Goal: Transaction & Acquisition: Obtain resource

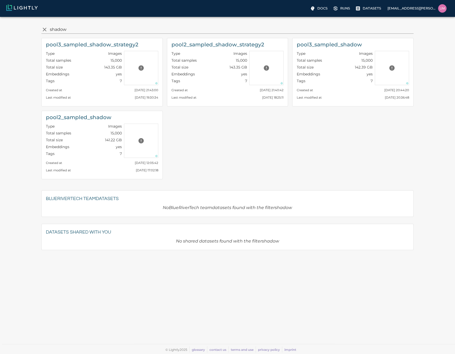
click at [64, 27] on input "shadow" at bounding box center [231, 29] width 362 height 8
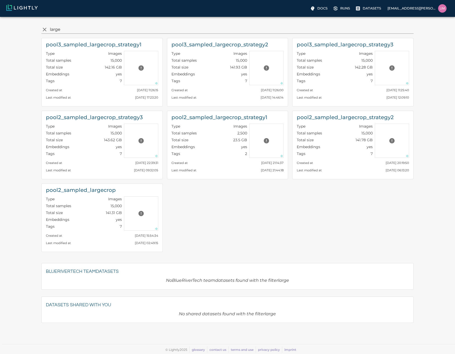
click at [57, 28] on input "large" at bounding box center [231, 29] width 362 height 8
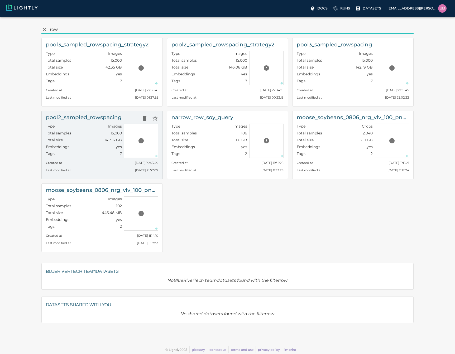
type input "row"
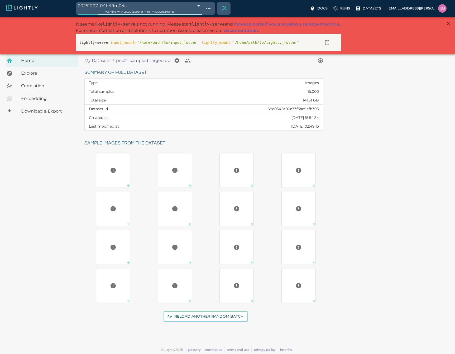
click at [51, 110] on span "Download & Export" at bounding box center [47, 111] width 53 height 6
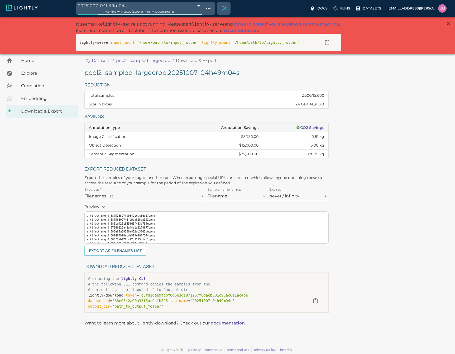
click at [141, 17] on body "20251007_04h49m04s 68e4e210ec0926f6e4d167ac Working with 2,500 / 2,500 of initi…" at bounding box center [227, 185] width 455 height 337
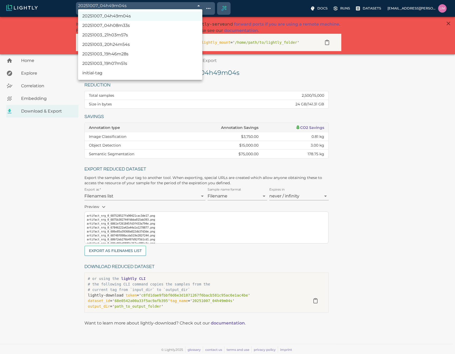
click at [114, 63] on li "20251003_19h07m51s" at bounding box center [140, 63] width 124 height 9
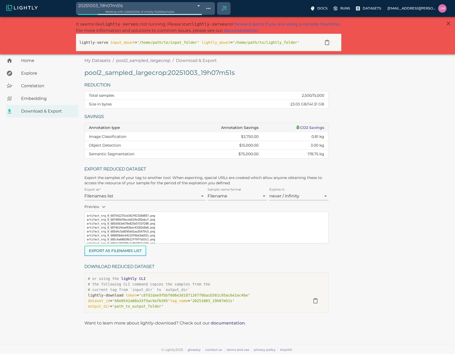
click at [136, 251] on button "Export as Filenames list" at bounding box center [115, 251] width 62 height 10
click at [132, 9] on div "Working with 2,500 / 2,500 of initially 15,000 samples" at bounding box center [140, 11] width 124 height 5
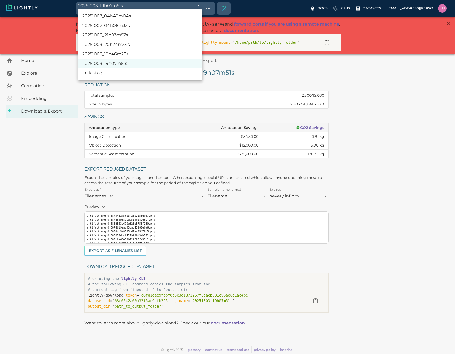
click at [138, 17] on body "20251003_19h07m51s 68e06557476f0ec4f6f48600 Working with 2,500 / 2,500 of initi…" at bounding box center [227, 185] width 455 height 337
click at [108, 52] on li "20251003_19h46m28s" at bounding box center [140, 53] width 124 height 9
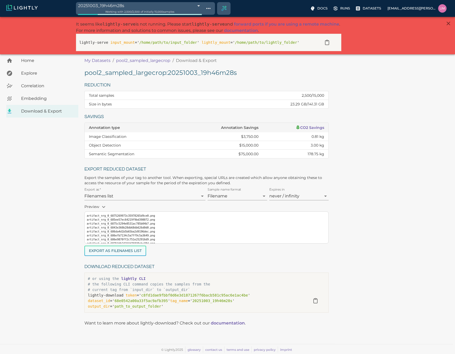
click at [127, 248] on button "Export as Filenames list" at bounding box center [115, 251] width 62 height 10
click at [145, 11] on span "Working with 2,500 / 2,500 of initially 15,000 samples" at bounding box center [139, 11] width 69 height 3
click at [201, 17] on body "20251003_19h46m28s 68e06e65476f0ec4f6190851 Working with 2,500 / 2,500 of initi…" at bounding box center [227, 185] width 455 height 337
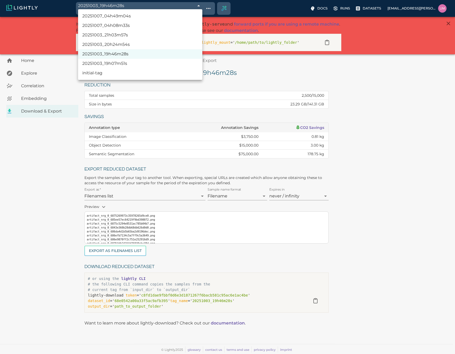
click at [122, 43] on li "20251003_20h24m54s" at bounding box center [140, 44] width 124 height 9
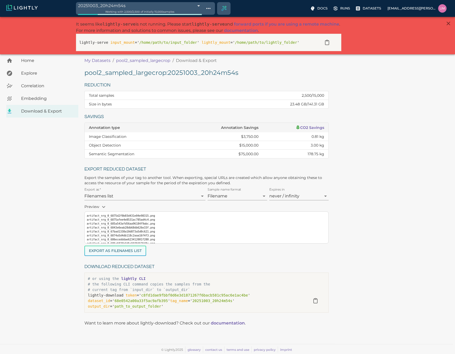
click at [136, 250] on button "Export as Filenames list" at bounding box center [115, 251] width 62 height 10
click at [198, 17] on body "20251003_20h24m54s 68e07767f874353347f5e135 Working with 2,500 / 2,500 of initi…" at bounding box center [227, 185] width 455 height 337
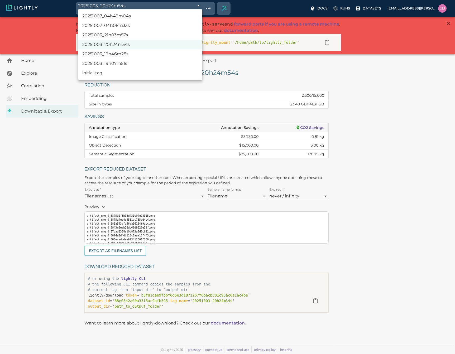
click at [133, 38] on li "20251003_21h03m57s" at bounding box center [140, 34] width 124 height 9
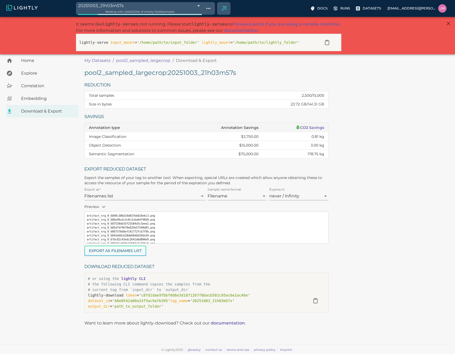
click at [134, 255] on button "Export as Filenames list" at bounding box center [115, 251] width 62 height 10
click at [193, 17] on body "20251003_21h03m57s 68e0808df874353347f7d20f Working with 2,500 / 2,500 of initi…" at bounding box center [227, 185] width 455 height 337
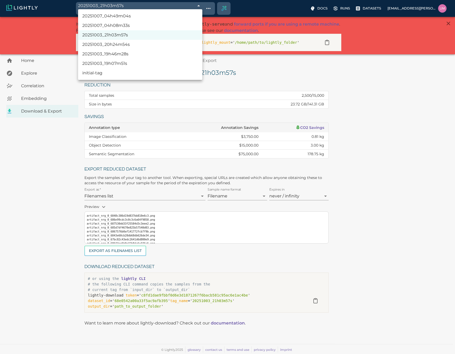
click at [129, 25] on li "20251007_04h08m33s" at bounding box center [140, 25] width 124 height 9
type input "68e4d892ec0926f6e4cf437c"
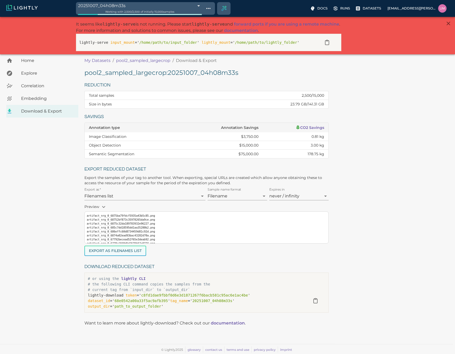
click at [137, 248] on button "Export as Filenames list" at bounding box center [115, 251] width 62 height 10
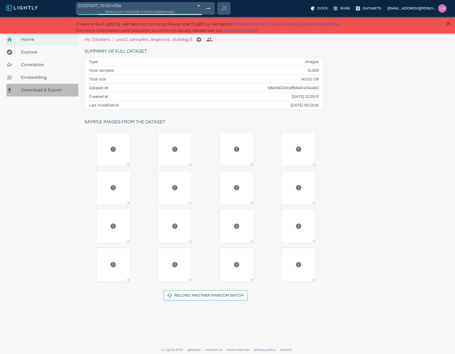
click at [40, 87] on span "Download & Export" at bounding box center [47, 90] width 53 height 6
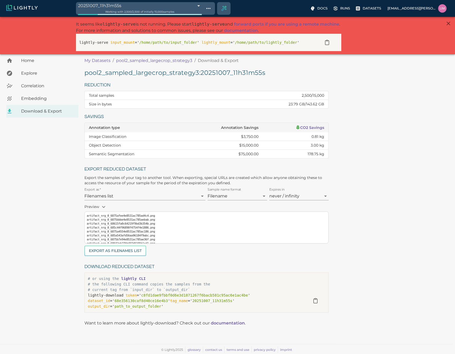
click at [147, 17] on body "20251007_11h31m55s 68e5407c848f5a65264165d9 Working with 2,500 / 2,500 of initi…" at bounding box center [227, 185] width 455 height 337
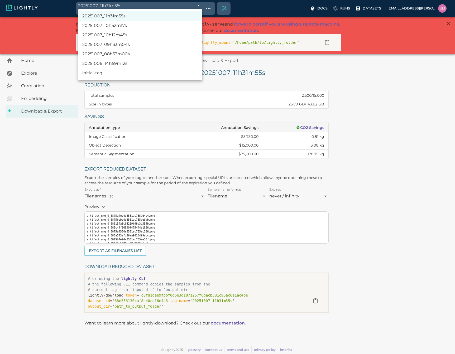
click at [128, 64] on li "20251006_14h59m12s" at bounding box center [140, 63] width 124 height 9
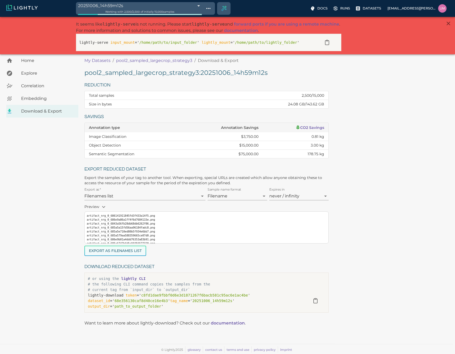
click at [129, 249] on button "Export as Filenames list" at bounding box center [115, 251] width 62 height 10
click at [193, 10] on div "Working with 2,500 / 2,500 of initially 15,000 samples" at bounding box center [140, 11] width 124 height 5
click at [191, 17] on body "20251006_14h59m12s 68e41f91ec0926f6e49e0a13 Working with 2,500 / 2,500 of initi…" at bounding box center [227, 185] width 455 height 337
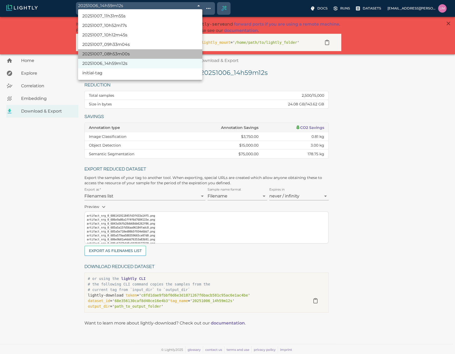
click at [132, 56] on li "20251007_08h53m00s" at bounding box center [140, 53] width 124 height 9
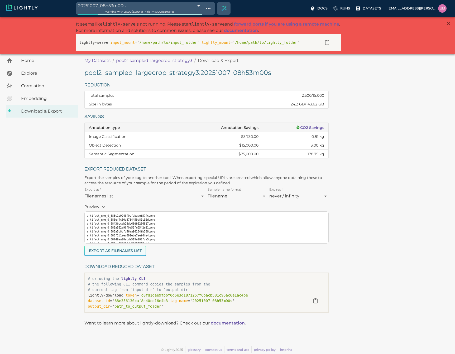
click at [133, 248] on button "Export as Filenames list" at bounding box center [115, 251] width 62 height 10
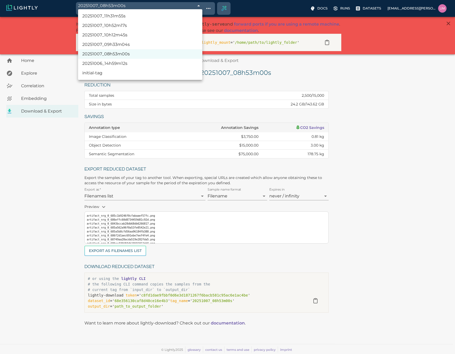
click at [155, 17] on body "20251007_08h53m00s 68e51b3d848f5a6526393ef9 Working with 2,500 / 2,500 of initi…" at bounding box center [227, 185] width 455 height 337
click at [134, 45] on li "20251007_09h33m04s" at bounding box center [140, 44] width 124 height 9
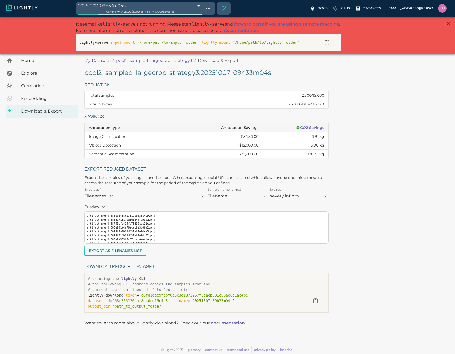
click at [134, 250] on button "Export as Filenames list" at bounding box center [115, 251] width 62 height 10
click at [186, 17] on body "20251007_09h33m04s 68e524a0848f5a65263b3a79 Working with 2,500 / 2,500 of initi…" at bounding box center [227, 185] width 455 height 337
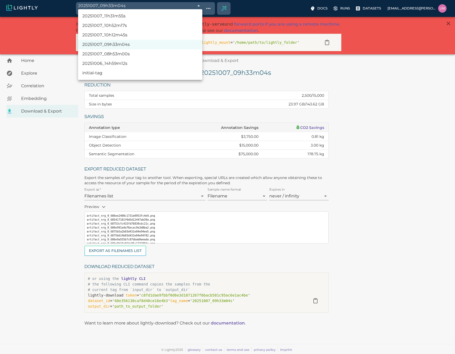
click at [186, 9] on div at bounding box center [227, 177] width 455 height 354
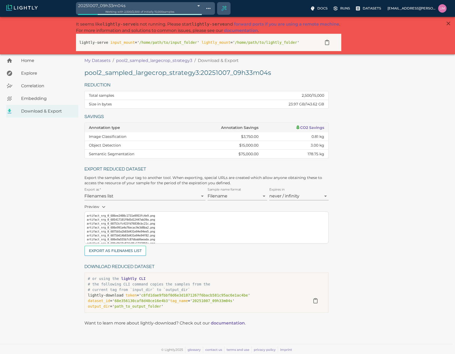
click at [186, 17] on body "20251007_09h33m04s 68e524a0848f5a65263b3a79 Working with 2,500 / 2,500 of initi…" at bounding box center [227, 185] width 455 height 337
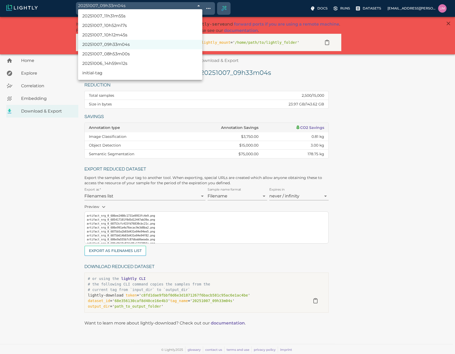
click at [125, 35] on li "20251007_10h12m45s" at bounding box center [140, 34] width 124 height 9
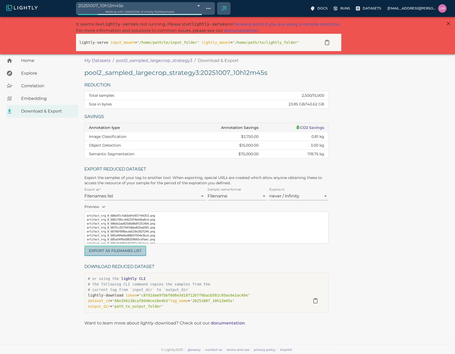
click at [116, 249] on button "Export as Filenames list" at bounding box center [115, 251] width 62 height 10
click at [166, 16] on div "20251007_10h12m45s 68e52dee848f5a65263d8221 Working with 2,500 / 2,500 of initi…" at bounding box center [227, 8] width 455 height 17
click at [166, 11] on span "Working with 2,500 / 2,500 of initially 15,000 samples" at bounding box center [139, 11] width 69 height 3
click at [168, 17] on body "20251007_10h12m45s 68e52dee848f5a65263d8221 Working with 2,500 / 2,500 of initi…" at bounding box center [227, 185] width 455 height 337
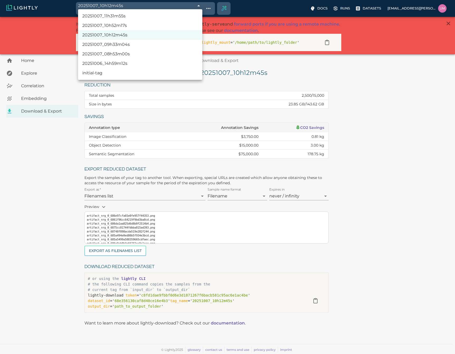
click at [136, 24] on li "20251007_10h52m17s" at bounding box center [140, 25] width 124 height 9
type input "68e53731848f5a65263f66b4"
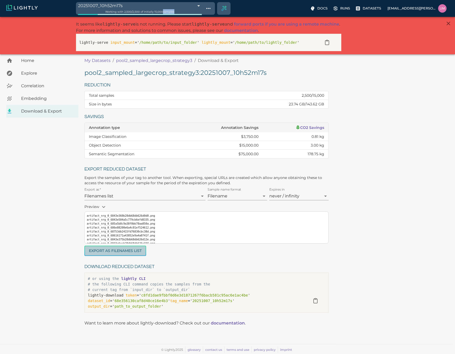
click at [124, 252] on button "Export as Filenames list" at bounding box center [115, 251] width 62 height 10
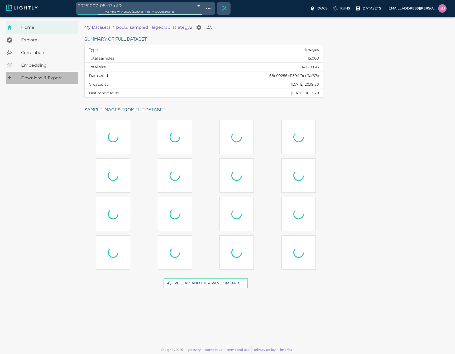
click at [33, 78] on span "Download & Export" at bounding box center [47, 78] width 53 height 6
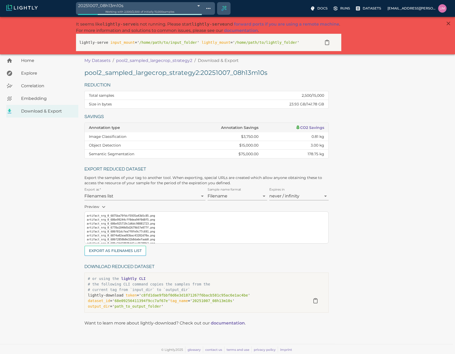
click at [154, 13] on span "Working with 2,500 / 2,500 of initially 15,000 samples" at bounding box center [139, 11] width 69 height 3
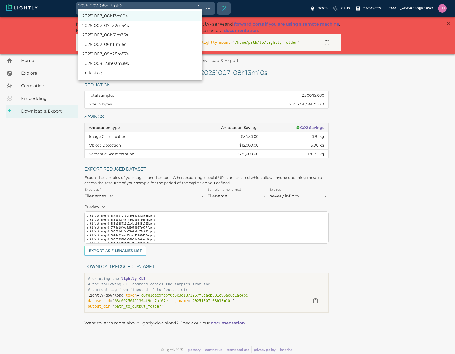
click at [157, 17] on body "20251007_08h13m10s 68e511e6ec0926f6e4db54f5 Working with 2,500 / 2,500 of initi…" at bounding box center [227, 185] width 455 height 337
click at [132, 62] on li "20251003_23h03m39s" at bounding box center [140, 63] width 124 height 9
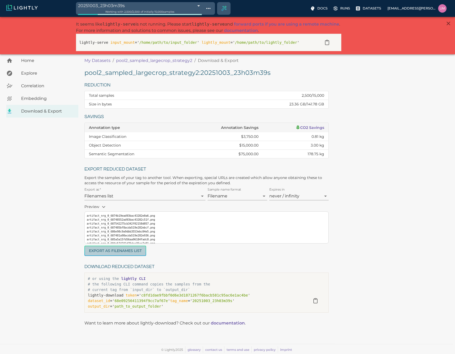
click at [124, 246] on button "Export as Filenames list" at bounding box center [115, 251] width 62 height 10
click at [145, 12] on span "Working with 2,500 / 2,500 of initially 15,000 samples" at bounding box center [139, 11] width 69 height 3
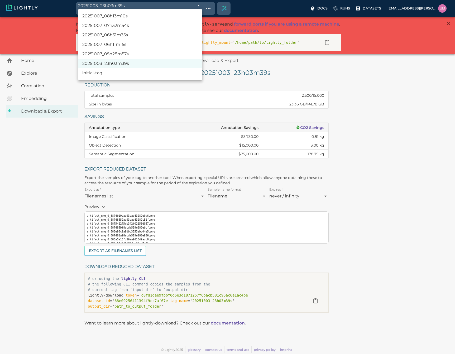
click at [188, 17] on body "20251003_23h03m39s 68e09c9bf874353347fe5178 Working with 2,500 / 2,500 of initi…" at bounding box center [227, 185] width 455 height 337
click at [108, 54] on li "20251007_05h28m57s" at bounding box center [140, 53] width 124 height 9
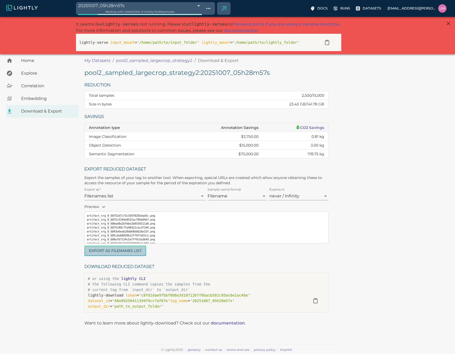
click at [137, 252] on button "Export as Filenames list" at bounding box center [115, 251] width 62 height 10
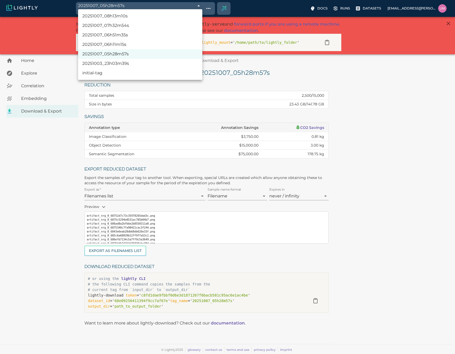
click at [111, 17] on body "20251007_05h28m57s 68e4eb69ec0926f6e4d359f6 Working with 2,500 / 2,500 of initi…" at bounding box center [227, 185] width 455 height 337
click at [112, 43] on li "20251007_06h11m15s" at bounding box center [140, 44] width 124 height 9
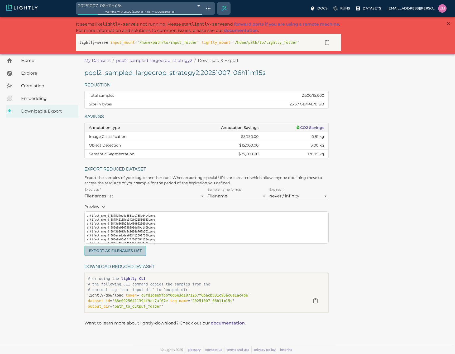
click at [125, 248] on button "Export as Filenames list" at bounding box center [115, 251] width 62 height 10
click at [145, 17] on body "20251007_06h11m15s 68e4f553ec0926f6e4d55d16 Working with 2,500 / 2,500 of initi…" at bounding box center [227, 185] width 455 height 337
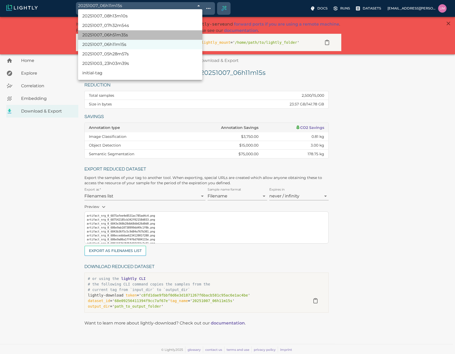
click at [121, 35] on li "20251007_06h51m35s" at bounding box center [140, 34] width 124 height 9
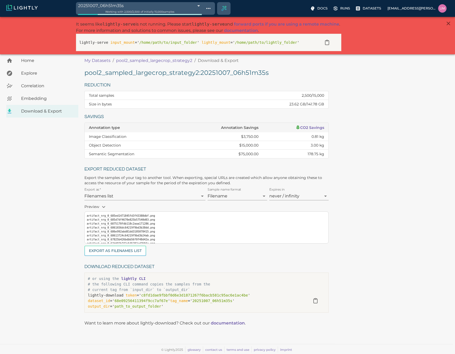
click at [136, 258] on div "pool2_sampled_largecrop_strategy2 : 20251007_06h51m35s Reduction Total samples …" at bounding box center [204, 189] width 248 height 251
click at [137, 252] on button "Export as Filenames list" at bounding box center [115, 251] width 62 height 10
click at [153, 9] on div "Working with 2,500 / 2,500 of initially 15,000 samples" at bounding box center [140, 11] width 124 height 5
click at [150, 17] on body "20251007_06h51m35s 68e4fec7ec0926f6e4d74cd9 Working with 2,500 / 2,500 of initi…" at bounding box center [227, 185] width 455 height 337
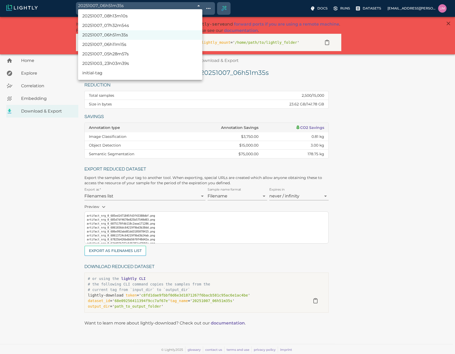
click at [127, 27] on li "20251007_07h32m54s" at bounding box center [140, 25] width 124 height 9
type input "68e50876ec0926f6e4d941ca"
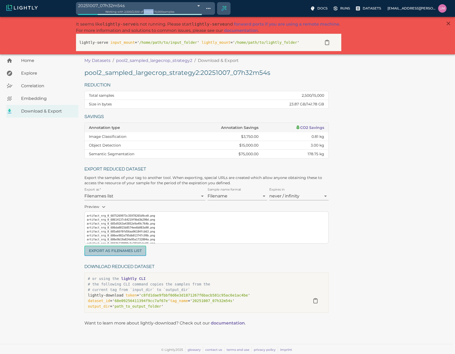
click at [130, 250] on button "Export as Filenames list" at bounding box center [115, 251] width 62 height 10
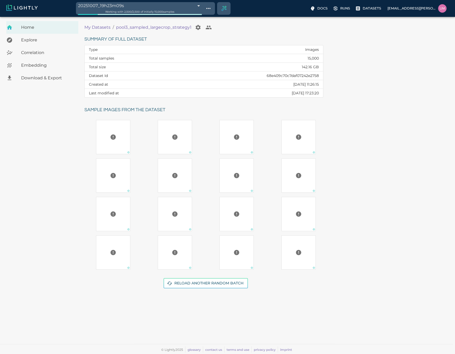
click at [56, 79] on span "Download & Export" at bounding box center [47, 78] width 53 height 6
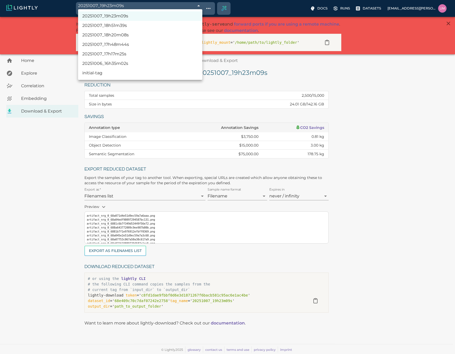
click at [195, 17] on body "20251007_19h23m09s 68e5aeed848f5a652662d831 Working with 2,500 / 2,500 of initi…" at bounding box center [227, 185] width 455 height 337
click at [124, 66] on li "20251006_16h35m02s" at bounding box center [140, 63] width 124 height 9
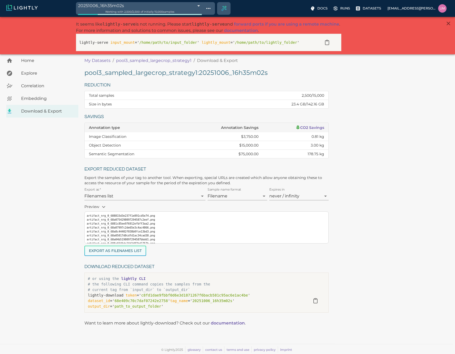
click at [120, 249] on button "Export as Filenames list" at bounding box center [115, 251] width 62 height 10
click at [185, 9] on div "Working with 2,500 / 2,500 of initially 15,000 samples" at bounding box center [140, 11] width 124 height 5
click at [195, 17] on body "20251006_16h35m02s 68e43606ec0926f6e4a71629 Working with 2,500 / 2,500 of initi…" at bounding box center [227, 185] width 455 height 337
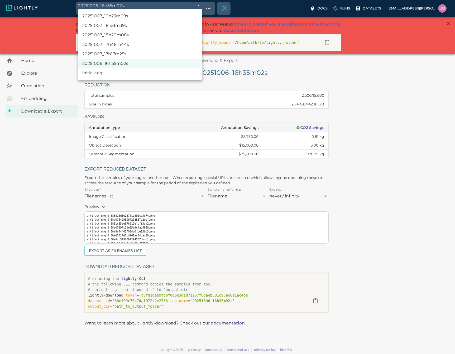
click at [129, 53] on li "20251007_17h17m25s" at bounding box center [140, 53] width 124 height 9
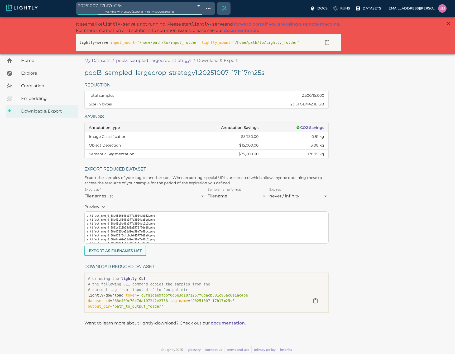
click at [128, 250] on button "Export as Filenames list" at bounding box center [115, 251] width 62 height 10
click at [195, 17] on body "20251007_17h17m25s 68e59175848f5a6526556d1f Working with 2,500 / 2,500 of initi…" at bounding box center [227, 185] width 455 height 337
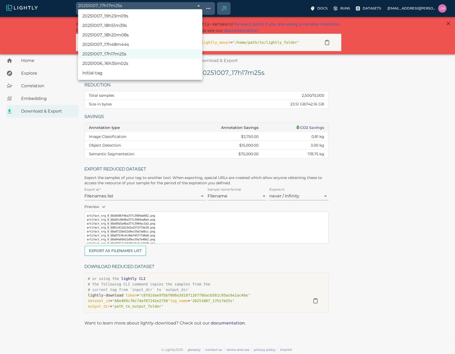
click at [128, 47] on li "20251007_17h48m44s" at bounding box center [140, 44] width 124 height 9
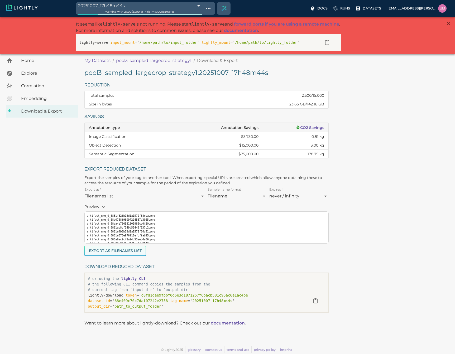
click at [139, 253] on button "Export as Filenames list" at bounding box center [115, 251] width 62 height 10
click at [195, 17] on body "20251007_17h48m44s 68e598cd848f5a65265c5224 Working with 2,500 / 2,500 of initi…" at bounding box center [227, 185] width 455 height 337
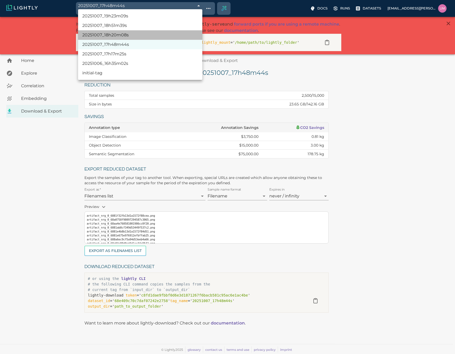
click at [148, 35] on li "20251007_18h20m08s" at bounding box center [140, 34] width 124 height 9
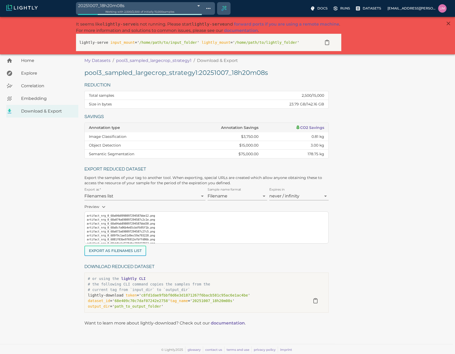
click at [111, 251] on button "Export as Filenames list" at bounding box center [115, 251] width 62 height 10
click at [197, 17] on body "20251007_18h20m08s 68e5a028848f5a65265e1fac Working with 2,500 / 2,500 of initi…" at bounding box center [227, 185] width 455 height 337
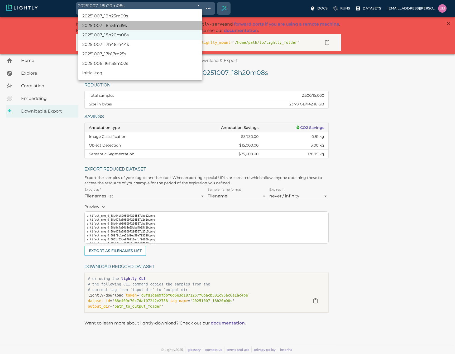
click at [141, 27] on li "20251007_18h51m39s" at bounding box center [140, 25] width 124 height 9
type input "68e5a78b848f5a65265fed63"
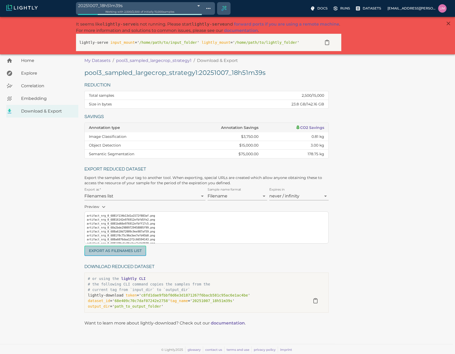
click at [110, 249] on button "Export as Filenames list" at bounding box center [115, 251] width 62 height 10
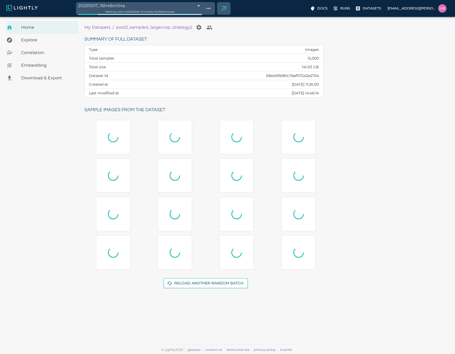
click at [56, 81] on span "Download & Export" at bounding box center [47, 78] width 53 height 6
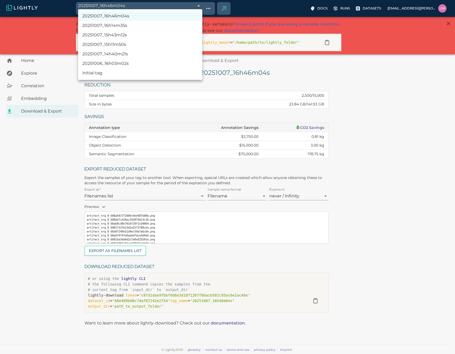
click at [192, 17] on body "20251007_16h46m04s 68e58a1d848f5a652653988b Working with 2,500 / 2,500 of initi…" at bounding box center [227, 185] width 455 height 337
click at [139, 64] on li "20251006_16h03m02s" at bounding box center [140, 63] width 124 height 9
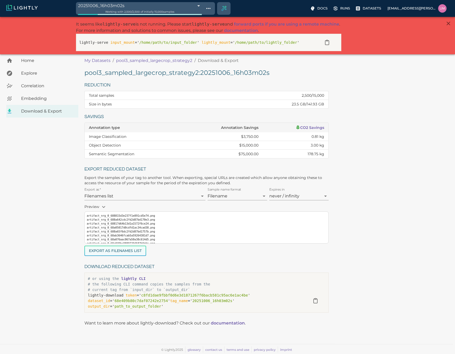
click at [124, 253] on button "Export as Filenames list" at bounding box center [115, 251] width 62 height 10
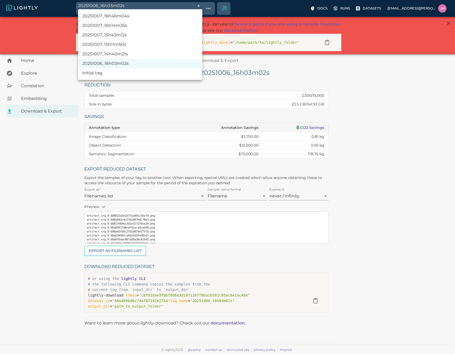
click at [200, 17] on body "20251006_16h03m02s 68e42e87ec0926f6e4a546a0 Working with 2,500 / 2,500 of initi…" at bounding box center [227, 185] width 455 height 337
click at [135, 55] on li "20251007_14h40m21s" at bounding box center [140, 53] width 124 height 9
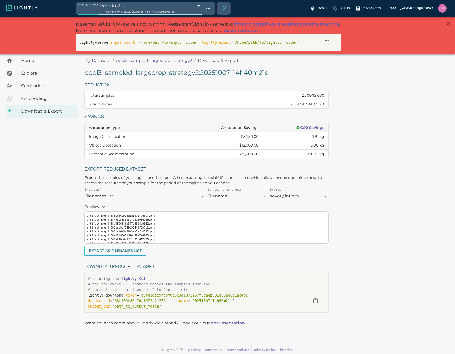
click at [121, 250] on button "Export as Filenames list" at bounding box center [115, 251] width 62 height 10
click at [199, 17] on body "20251007_14h40m21s 68e56ca5848f5a65264c4adc Working with 2,500 / 2,500 of initi…" at bounding box center [227, 185] width 455 height 337
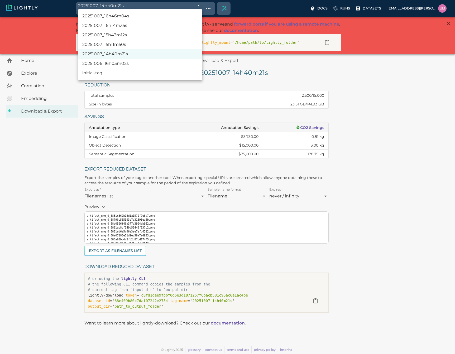
click at [143, 46] on li "20251007_15h11m50s" at bounding box center [140, 44] width 124 height 9
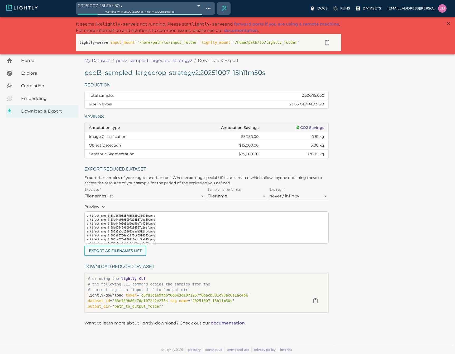
click at [128, 251] on button "Export as Filenames list" at bounding box center [115, 251] width 62 height 10
click at [196, 17] on body "20251007_15h11m50s 68e57406848f5a65264e1db6 Working with 2,500 / 2,500 of initi…" at bounding box center [227, 185] width 455 height 337
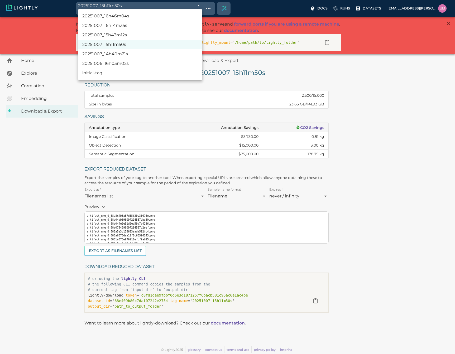
click at [141, 36] on li "20251007_15h43m12s" at bounding box center [140, 34] width 124 height 9
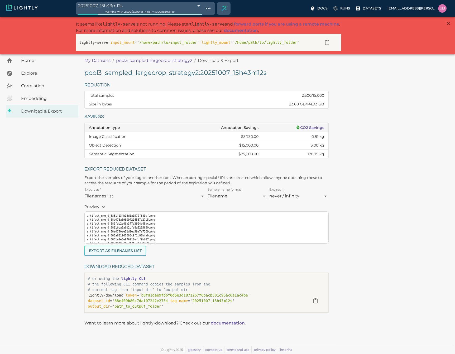
click at [128, 253] on button "Export as Filenames list" at bounding box center [115, 251] width 62 height 10
click at [197, 10] on div "Working with 2,500 / 2,500 of initially 15,000 samples" at bounding box center [140, 11] width 124 height 5
click at [198, 17] on body "20251007_15h43m12s 68e57b60848f5a65264feb5c Working with 2,500 / 2,500 of initi…" at bounding box center [227, 185] width 455 height 337
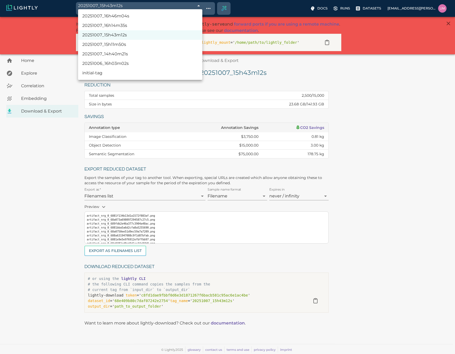
click at [142, 25] on li "20251007_16h14m35s" at bounding box center [140, 25] width 124 height 9
type input "68e582bb848f5a652651b962"
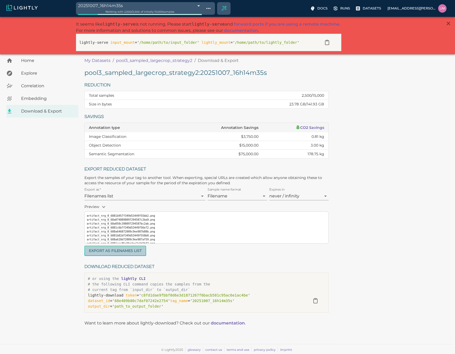
click at [120, 249] on button "Export as Filenames list" at bounding box center [115, 251] width 62 height 10
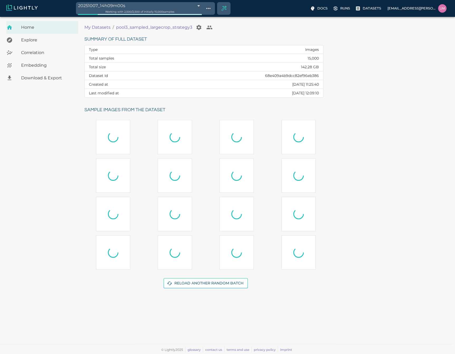
click at [48, 81] on div "Download & Export" at bounding box center [42, 78] width 72 height 13
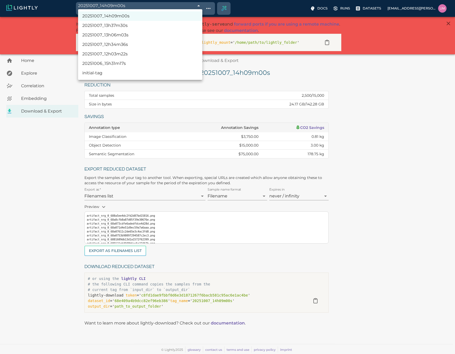
click at [170, 17] on body "20251007_14h09m00s 68e5654c848f5a65264a7f9d Working with 2,500 / 2,500 of initi…" at bounding box center [227, 185] width 455 height 337
click at [143, 62] on li "20251006_15h31m17s" at bounding box center [140, 63] width 124 height 9
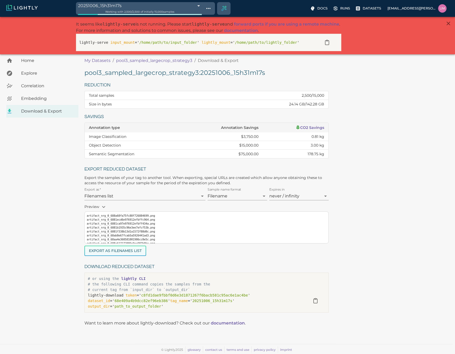
click at [93, 246] on button "Export as Filenames list" at bounding box center [115, 251] width 62 height 10
click at [159, 17] on body "20251006_15h31m17s 68e42715ec0926f6e49fd079 Working with 2,500 / 2,500 of initi…" at bounding box center [227, 185] width 455 height 337
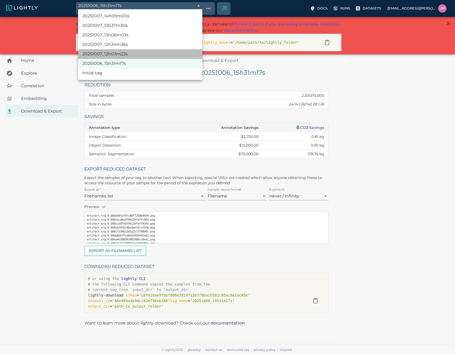
click at [119, 53] on li "20251007_12h03m22s" at bounding box center [140, 53] width 124 height 9
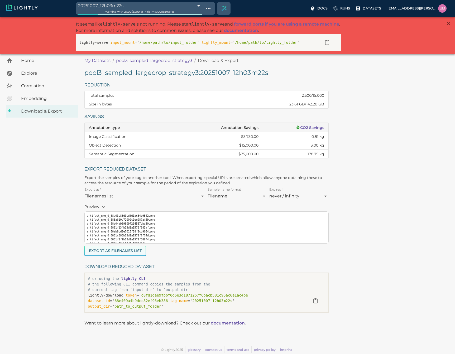
click at [127, 249] on button "Export as Filenames list" at bounding box center [115, 251] width 62 height 10
click at [144, 13] on span "Working with 2,500 / 2,500 of initially 15,000 samples" at bounding box center [139, 11] width 69 height 3
click at [146, 9] on div "Working with 2,500 / 2,500 of initially 15,000 samples" at bounding box center [140, 11] width 124 height 5
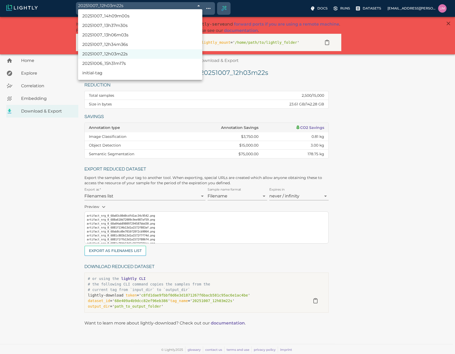
click at [195, 17] on body "20251007_12h03m22s 68e547da848f5a6526433611 Working with 2,500 / 2,500 of initi…" at bounding box center [227, 185] width 455 height 337
click at [121, 46] on li "20251007_12h34m36s" at bounding box center [140, 44] width 124 height 9
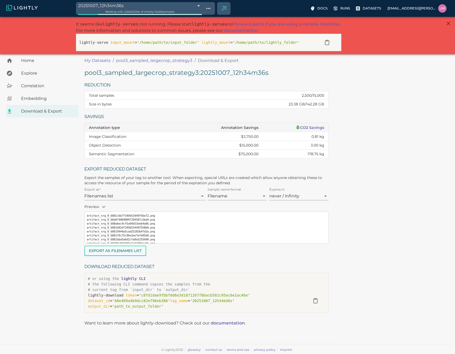
click at [119, 250] on button "Export as Filenames list" at bounding box center [115, 251] width 62 height 10
click at [199, 9] on div "Working with 2,500 / 2,500 of initially 15,000 samples" at bounding box center [140, 11] width 124 height 5
click at [199, 17] on body "20251007_12h34m36s 68e54f2c848f5a6526450f0a Working with 2,500 / 2,500 of initi…" at bounding box center [227, 185] width 455 height 337
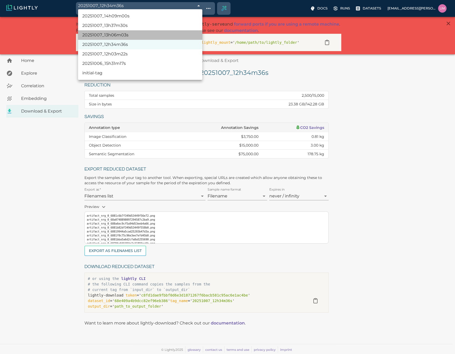
click at [145, 37] on li "20251007_13h06m03s" at bounding box center [140, 34] width 124 height 9
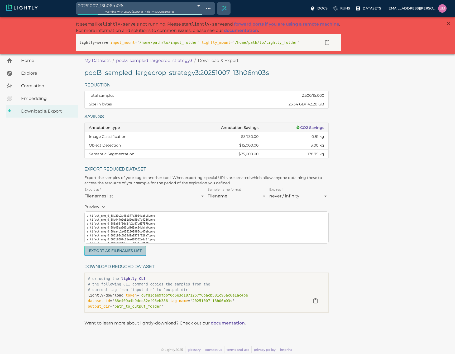
click at [120, 252] on button "Export as Filenames list" at bounding box center [115, 251] width 62 height 10
click at [196, 17] on body "20251007_13h06m03s 68e5568b848f5a652646e634 Working with 2,500 / 2,500 of initi…" at bounding box center [227, 185] width 455 height 337
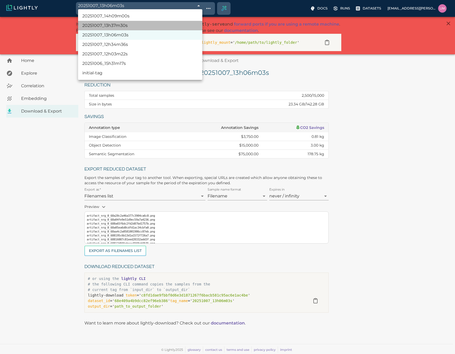
click at [148, 28] on li "20251007_13h37m30s" at bounding box center [140, 25] width 124 height 9
type input "68e55dea848f5a652648b333"
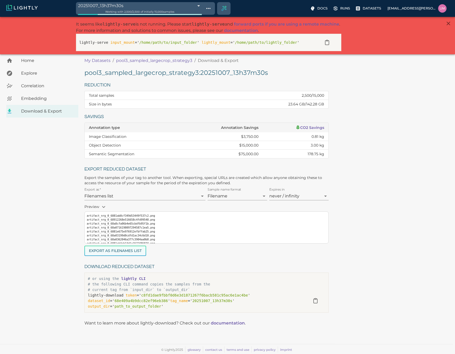
click at [119, 252] on button "Export as Filenames list" at bounding box center [115, 251] width 62 height 10
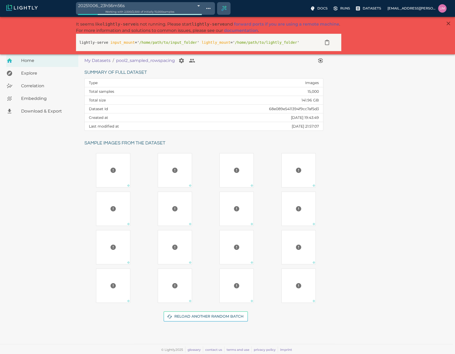
click at [126, 17] on body "20251006_23h56m56s 68e49d99ec0926f6e4c113e1 Working with 2,500 / 2,500 of initi…" at bounding box center [227, 185] width 455 height 337
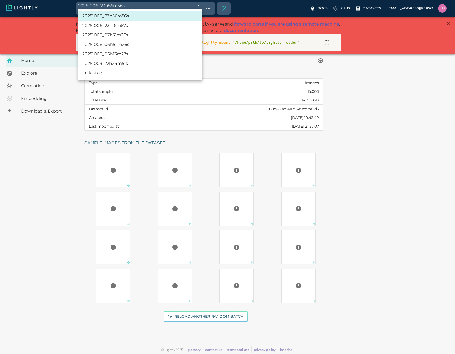
click at [117, 63] on li "20251003_22h24m51s" at bounding box center [140, 63] width 124 height 9
type input "68e09383f874353347fc4b5c"
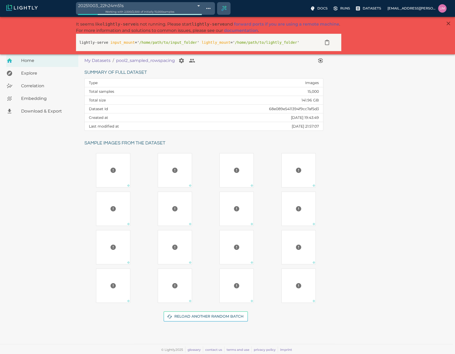
click at [47, 104] on div "Embedding" at bounding box center [42, 98] width 72 height 13
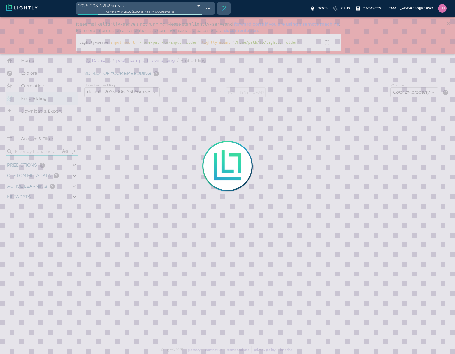
type input "4.84820567863095"
type input "81.2332056786309"
type input "1.18915588845331"
type input "11.5301558884533"
type input "6.30461978912354"
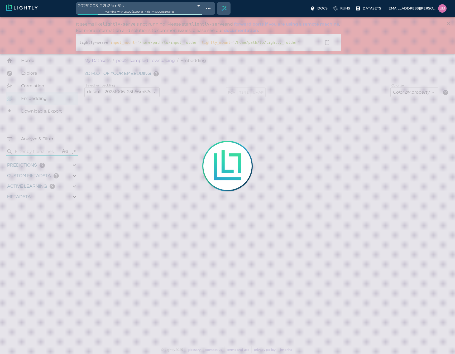
type input "50.6746197891235"
type input "4.84820567863095"
type input "81.2332056786309"
type input "1.18915588845331"
type input "11.5301558884533"
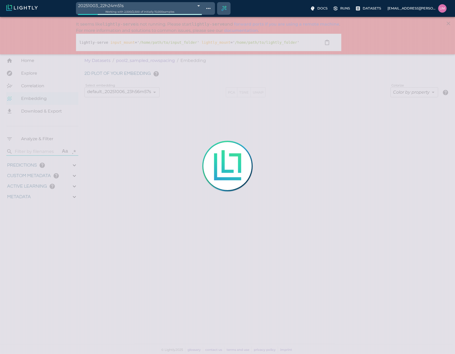
type input "6.30461978912354"
type input "50.6746197891235"
type input "4.84820567863095"
type input "81.2332056786309"
type input "1.18915588845331"
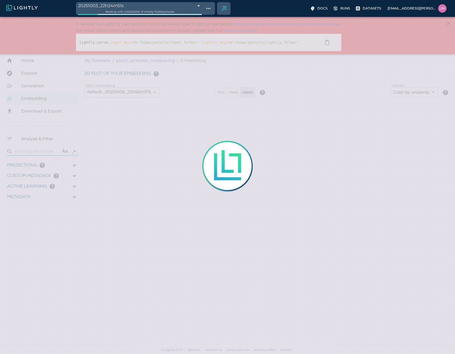
type input "11.5301558884533"
type input "6.30461978912354"
type input "50.6746197891235"
type input "4.84820567863095"
type input "81.2332056786309"
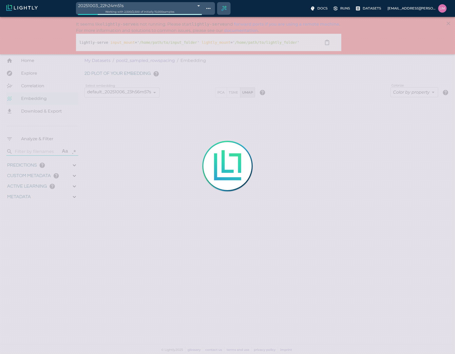
type input "1.18915588845331"
type input "11.5301558884533"
type input "6.30461978912354"
type input "50.6746197891235"
type input "4.84820567863095"
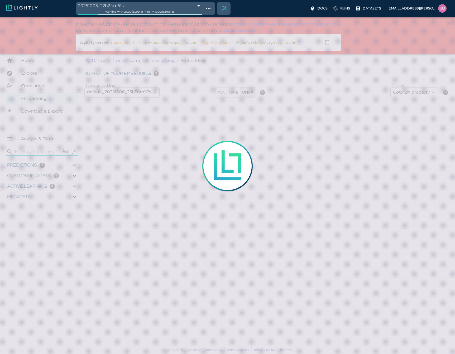
type input "81.2332056786309"
type input "1.18915588845331"
type input "11.5301558884533"
type input "6.30461978912354"
type input "50.6746197891235"
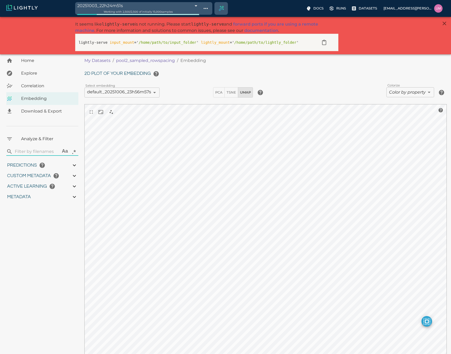
click at [54, 112] on span "Download & Export" at bounding box center [47, 111] width 53 height 6
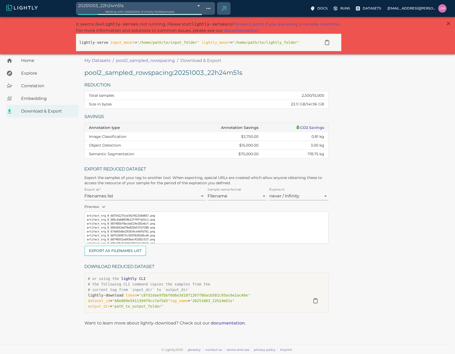
click at [154, 10] on span "Working with 2,500 / 2,500 of initially 15,000 samples" at bounding box center [139, 11] width 69 height 3
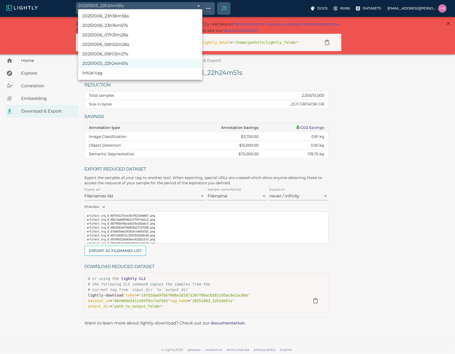
click at [197, 17] on body "20251003_22h24m51s 68e09383f874353347fc4b5c Working with 2,500 / 2,500 of initi…" at bounding box center [227, 185] width 455 height 337
click at [114, 62] on li "20251003_22h24m51s" at bounding box center [140, 63] width 124 height 9
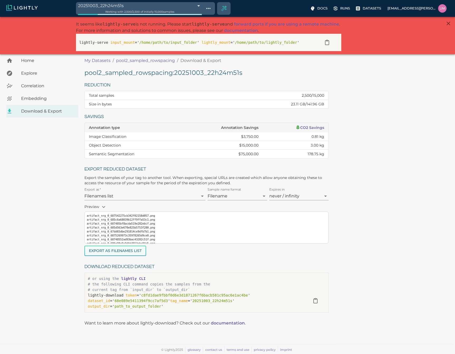
click at [135, 251] on button "Export as Filenames list" at bounding box center [115, 251] width 62 height 10
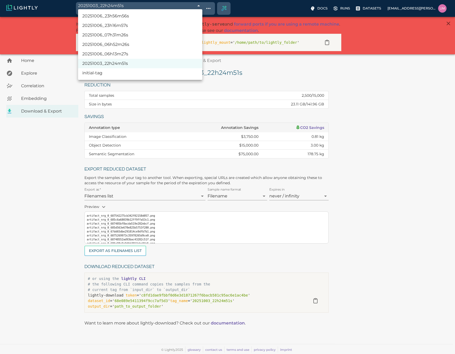
click at [161, 17] on body "20251003_22h24m51s 68e09383f874353347fc4b5c Working with 2,500 / 2,500 of initi…" at bounding box center [227, 185] width 455 height 337
click at [127, 51] on li "20251006_06h13m27s" at bounding box center [140, 53] width 124 height 9
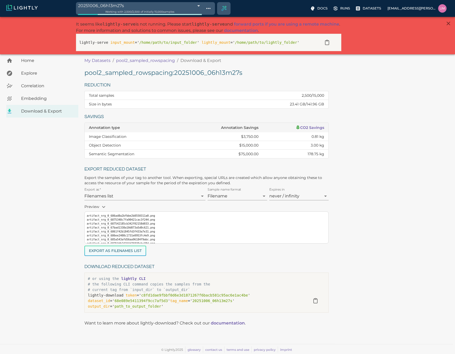
click at [112, 253] on button "Export as Filenames list" at bounding box center [115, 251] width 62 height 10
click at [192, 17] on body "20251006_06h13m27s 68e3a457ec0926f6e4825b9f Working with 2,500 / 2,500 of initi…" at bounding box center [227, 185] width 455 height 337
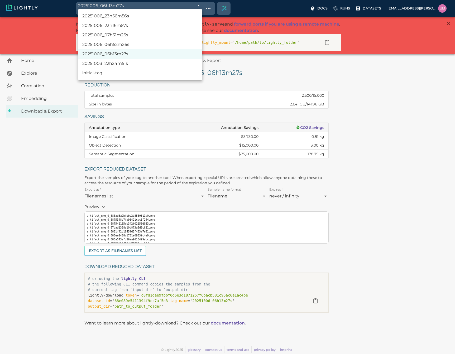
click at [123, 43] on li "20251006_06h52m26s" at bounding box center [140, 44] width 124 height 9
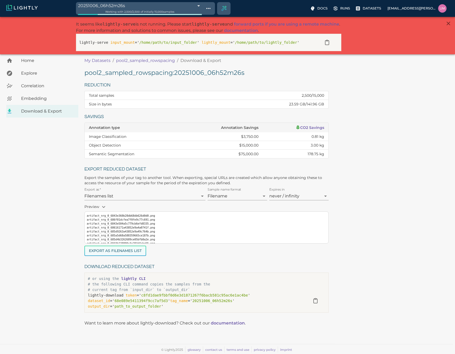
click at [125, 249] on button "Export as Filenames list" at bounding box center [115, 251] width 62 height 10
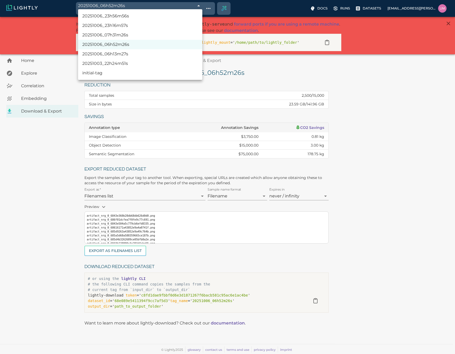
click at [187, 17] on body "20251006_06h52m26s 68e3ad7aec0926f6e484467e Working with 2,500 / 2,500 of initi…" at bounding box center [227, 185] width 455 height 337
click at [125, 35] on li "20251006_07h31m26s" at bounding box center [140, 34] width 124 height 9
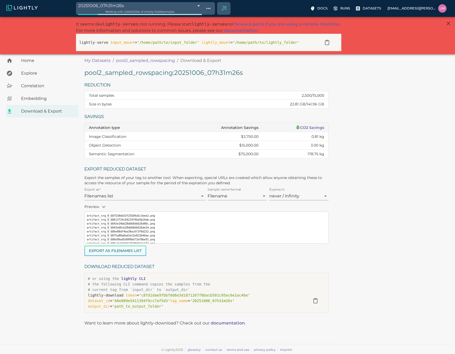
click at [123, 251] on button "Export as Filenames list" at bounding box center [115, 251] width 62 height 10
click at [166, 10] on span "Working with 2,500 / 2,500 of initially 15,000 samples" at bounding box center [139, 11] width 69 height 3
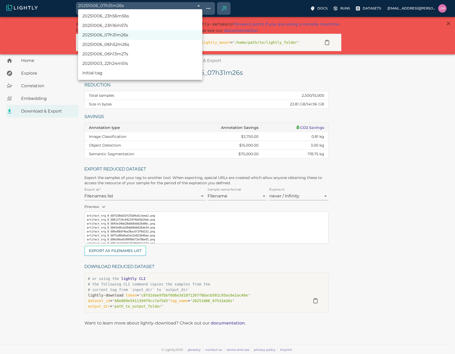
click at [186, 17] on body "20251006_07h31m26s 68e3b69eec0926f6e4862e5d Working with 2,500 / 2,500 of initi…" at bounding box center [227, 185] width 455 height 337
click at [127, 28] on li "20251006_23h16m57s" at bounding box center [140, 25] width 124 height 9
type input "68e49439ec0926f6e4bf2774"
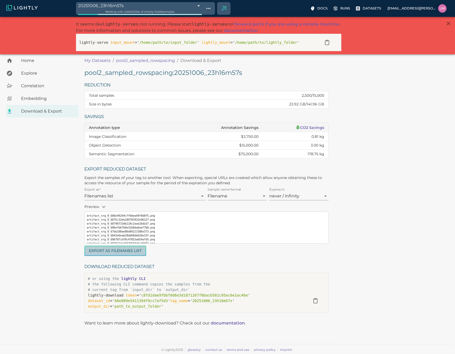
click at [123, 253] on button "Export as Filenames list" at bounding box center [115, 251] width 62 height 10
click at [194, 10] on div "Working with 2,500 / 2,500 of initially 15,000 samples" at bounding box center [140, 11] width 124 height 5
click at [195, 17] on body "20251006_23h16m57s 68e49439ec0926f6e4bf2774 Working with 2,500 / 2,500 of initi…" at bounding box center [227, 185] width 455 height 337
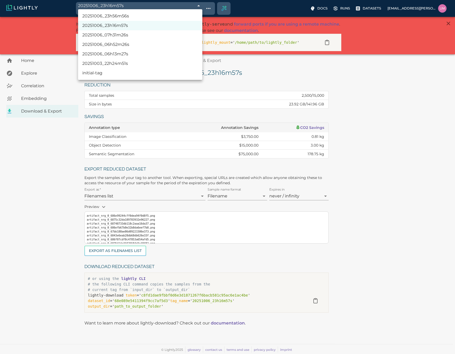
click at [257, 8] on div at bounding box center [227, 177] width 455 height 354
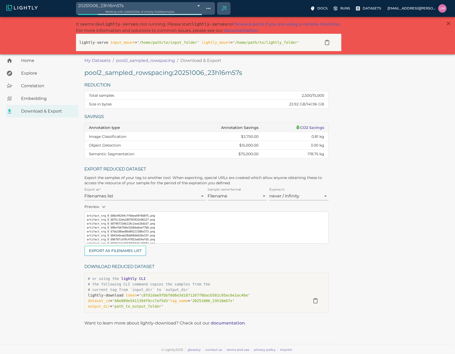
click at [394, 152] on div "pool2_sampled_rowspacing : 20251006_23h16m57s Reduction Total samples 2,500 / 1…" at bounding box center [267, 192] width 366 height 247
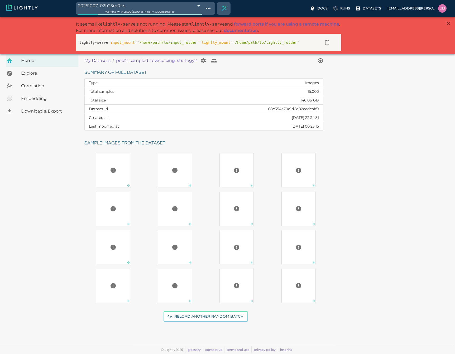
click at [32, 116] on div "Download & Export" at bounding box center [42, 111] width 72 height 13
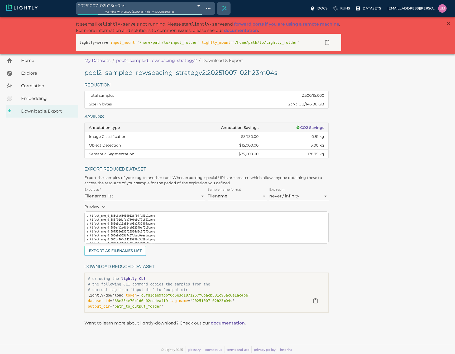
click at [158, 10] on span "Working with 2,500 / 2,500 of initially 15,000 samples" at bounding box center [139, 11] width 69 height 3
click at [194, 17] on body "20251007_02h23m04s 68e4bfd8ec0926f6e4c8847c Working with 2,500 / 2,500 of initi…" at bounding box center [227, 185] width 455 height 337
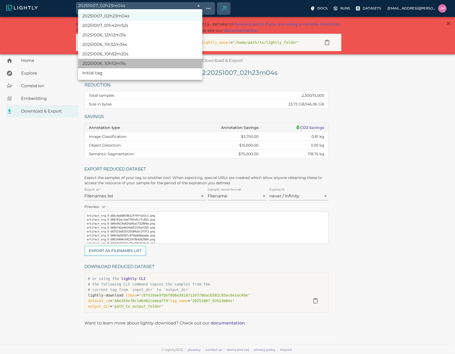
click at [131, 63] on li "20251006_10h12m11s" at bounding box center [140, 63] width 124 height 9
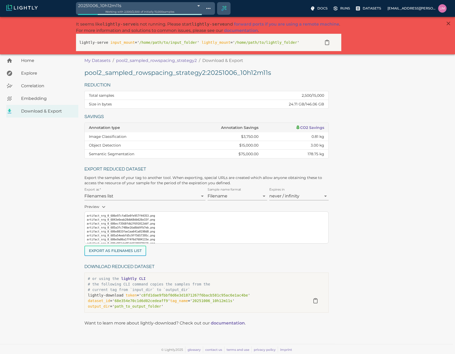
click at [128, 252] on button "Export as Filenames list" at bounding box center [115, 251] width 62 height 10
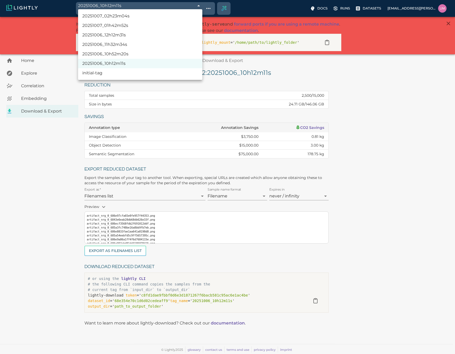
click at [193, 17] on body "20251006_10h12m11s 68e3dc4bec0926f6e48f1903 Working with 2,500 / 2,500 of initi…" at bounding box center [227, 185] width 455 height 337
click at [123, 54] on li "20251006_10h52m20s" at bounding box center [140, 53] width 124 height 9
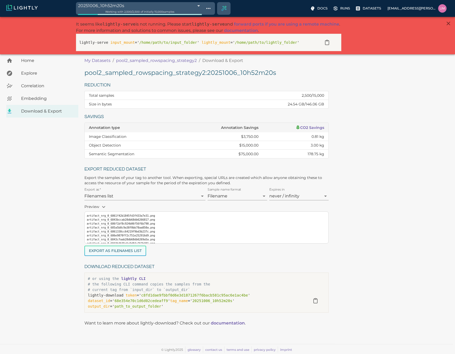
click at [122, 248] on button "Export as Filenames list" at bounding box center [115, 251] width 62 height 10
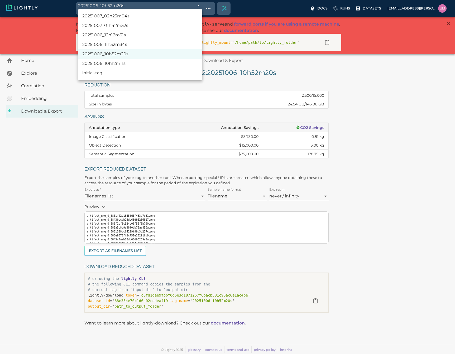
click at [162, 17] on body "20251006_10h52m20s 68e3e5b5ec0926f6e491152a Working with 2,500 / 2,500 of initi…" at bounding box center [227, 185] width 455 height 337
click at [126, 46] on li "20251006_11h32m34s" at bounding box center [140, 44] width 124 height 9
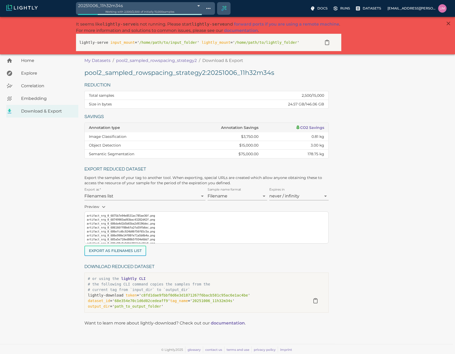
click at [140, 248] on button "Export as Filenames list" at bounding box center [115, 251] width 62 height 10
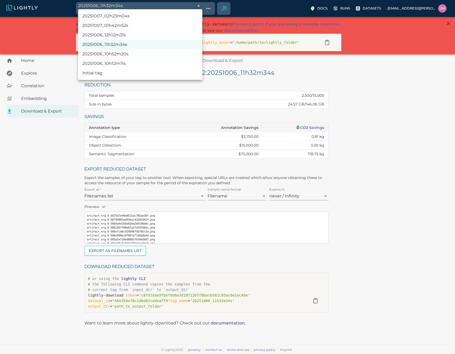
click at [194, 17] on body "20251006_11h32m34s 68e3ef22ec0926f6e4930389 Working with 2,500 / 2,500 of initi…" at bounding box center [227, 185] width 455 height 337
click at [129, 39] on li "20251006_12h12m31s" at bounding box center [140, 34] width 124 height 9
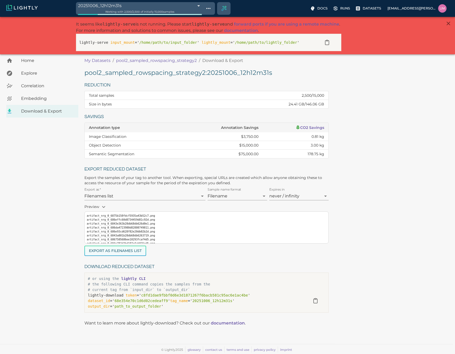
click at [132, 247] on button "Export as Filenames list" at bounding box center [115, 251] width 62 height 10
click at [195, 17] on body "20251006_12h12m31s 68e3f87fec0926f6e494f400 Working with 2,500 / 2,500 of initi…" at bounding box center [227, 185] width 455 height 337
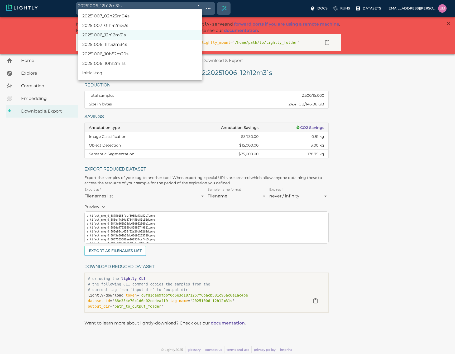
click at [129, 26] on li "20251007_01h42m52s" at bounding box center [140, 25] width 124 height 9
type input "68e4b66dec0926f6e4c6999c"
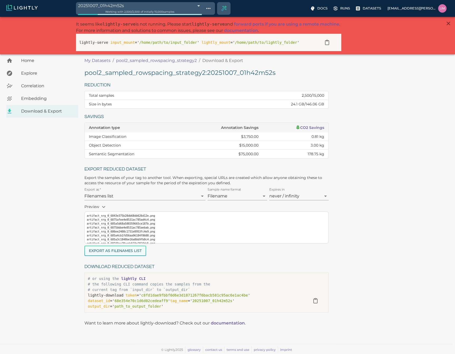
click at [124, 247] on button "Export as Filenames list" at bounding box center [115, 251] width 62 height 10
click at [136, 10] on div "Working with 2,500 / 2,500 of initially 15,000 samples" at bounding box center [140, 11] width 124 height 5
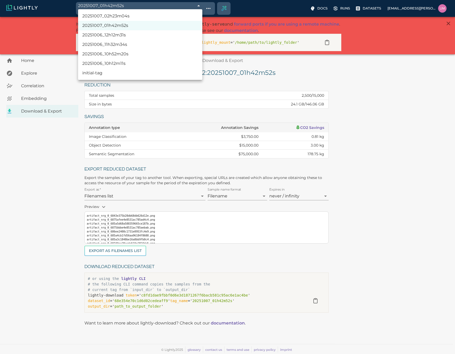
click at [150, 17] on body "20251007_01h42m52s 68e4b66dec0926f6e4c6999c Working with 2,500 / 2,500 of initi…" at bounding box center [227, 185] width 455 height 337
click at [150, 8] on div at bounding box center [227, 177] width 455 height 354
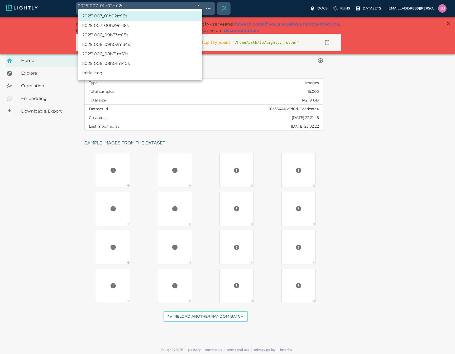
click at [121, 17] on body "20251007_01h02m12s 68e4ace4ec0926f6e4c4a50f Working with 2,500 / 2,500 of initi…" at bounding box center [227, 185] width 455 height 337
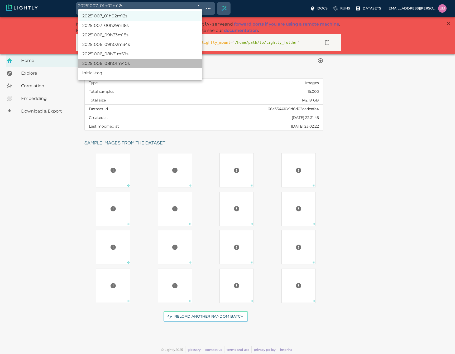
click at [124, 65] on li "20251006_08h01m40s" at bounding box center [140, 63] width 124 height 9
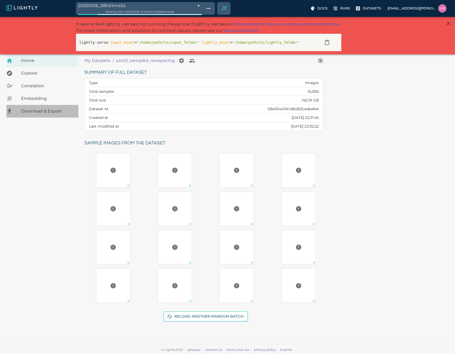
click at [39, 110] on span "Download & Export" at bounding box center [47, 111] width 53 height 6
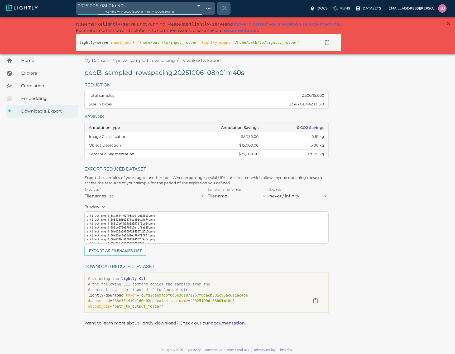
click at [177, 17] on body "20251006_08h01m40s 68e3bdb4ec0926f6e487eb8c Working with 2,500 / 2,500 of initi…" at bounding box center [227, 185] width 455 height 337
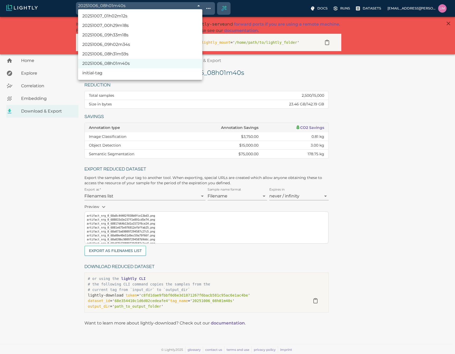
click at [128, 65] on li "20251006_08h01m40s" at bounding box center [140, 63] width 124 height 9
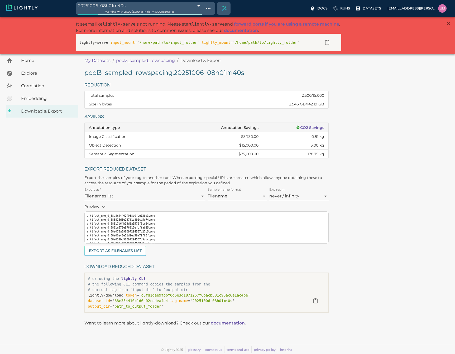
click at [160, 9] on div "Working with 2,500 / 2,500 of initially 15,000 samples" at bounding box center [140, 11] width 124 height 5
click at [160, 17] on body "20251006_08h01m40s 68e3bdb4ec0926f6e487eb8c Working with 2,500 / 2,500 of initi…" at bounding box center [227, 185] width 455 height 337
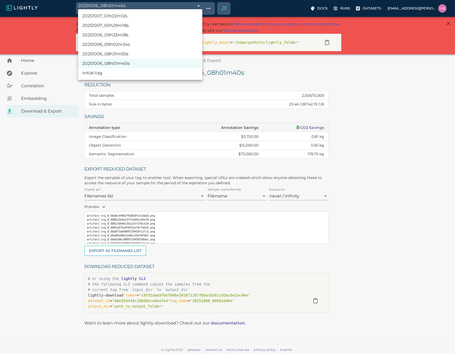
click at [118, 63] on li "20251006_08h01m40s" at bounding box center [140, 63] width 124 height 9
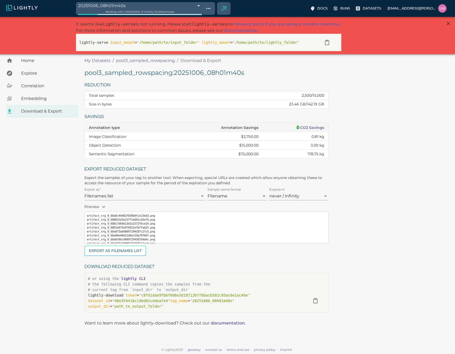
click at [168, 17] on body "20251006_08h01m40s 68e3bdb4ec0926f6e487eb8c Working with 2,500 / 2,500 of initi…" at bounding box center [227, 185] width 455 height 337
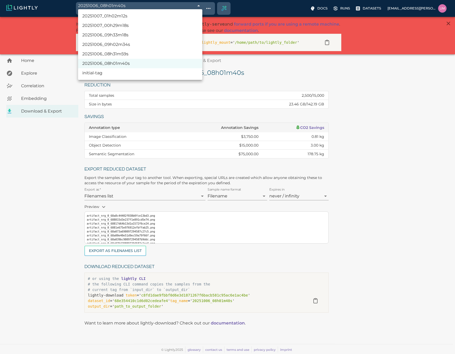
click at [121, 63] on li "20251006_08h01m40s" at bounding box center [140, 63] width 124 height 9
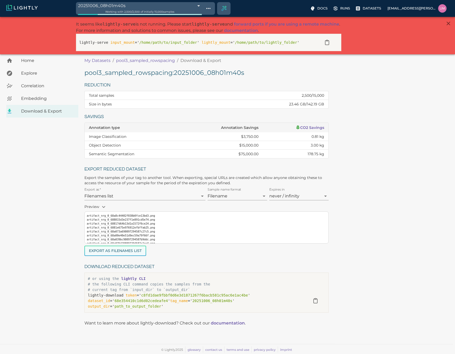
click at [121, 253] on button "Export as Filenames list" at bounding box center [115, 251] width 62 height 10
click at [132, 11] on span "Working with 2,500 / 2,500 of initially 15,000 samples" at bounding box center [139, 11] width 69 height 3
click at [133, 9] on div "Working with 2,500 / 2,500 of initially 15,000 samples" at bounding box center [140, 11] width 124 height 5
click at [134, 17] on body "20251006_08h01m40s 68e3bdb4ec0926f6e487eb8c Working with 2,500 / 2,500 of initi…" at bounding box center [227, 185] width 455 height 337
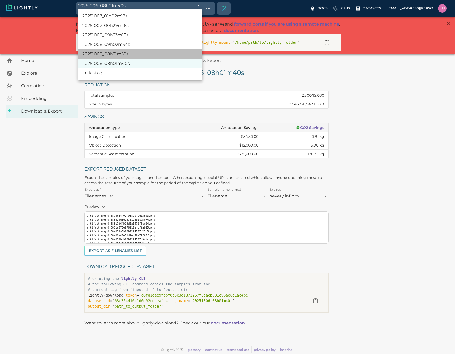
click at [124, 54] on li "20251006_08h31m59s" at bounding box center [140, 53] width 124 height 9
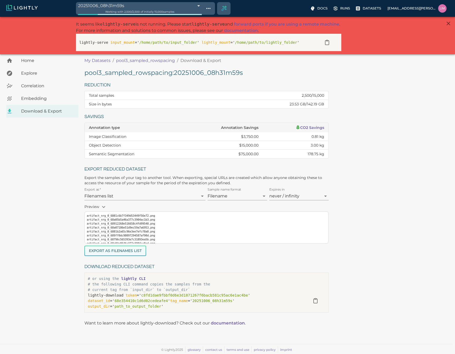
click at [110, 249] on button "Export as Filenames list" at bounding box center [115, 251] width 62 height 10
click at [137, 10] on span "Working with 2,500 / 2,500 of initially 15,000 samples" at bounding box center [139, 11] width 69 height 3
click at [138, 17] on body "20251006_08h31m59s 68e3c4cfec0926f6e489ab69 Working with 2,500 / 2,500 of initi…" at bounding box center [227, 185] width 455 height 337
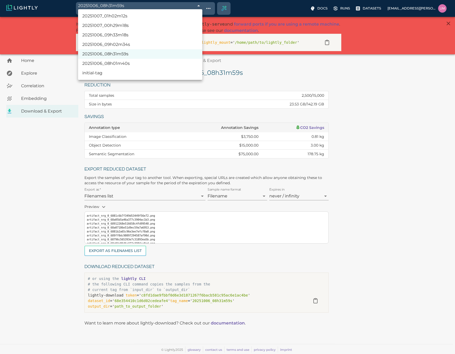
click at [121, 44] on li "20251006_09h02m34s" at bounding box center [140, 44] width 124 height 9
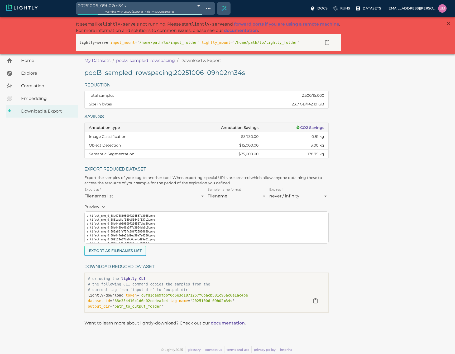
click at [132, 255] on button "Export as Filenames list" at bounding box center [115, 251] width 62 height 10
click at [130, 10] on span "Working with 2,500 / 2,500 of initially 15,000 samples" at bounding box center [139, 11] width 69 height 3
click at [131, 17] on body "20251006_09h02m34s 68e3cbfbec0926f6e48b6be8 Working with 2,500 / 2,500 of initi…" at bounding box center [227, 185] width 455 height 337
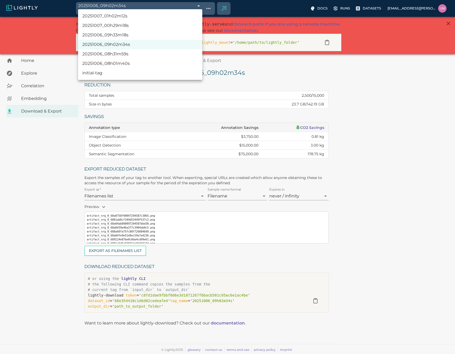
click at [127, 32] on li "20251006_09h33m18s" at bounding box center [140, 34] width 124 height 9
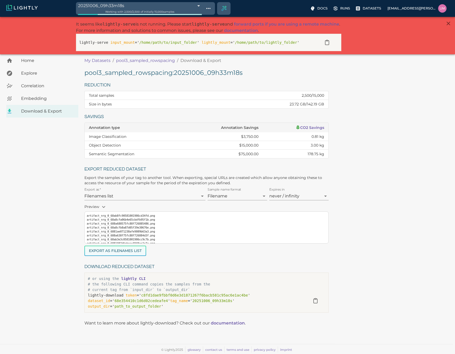
click at [117, 251] on button "Export as Filenames list" at bounding box center [115, 251] width 62 height 10
click at [138, 11] on span "Working with 2,500 / 2,500 of initially 15,000 samples" at bounding box center [139, 11] width 69 height 3
click at [138, 17] on body "20251006_09h33m18s 68e3d32fec0926f6e48d269b Working with 2,500 / 2,500 of initi…" at bounding box center [227, 185] width 455 height 337
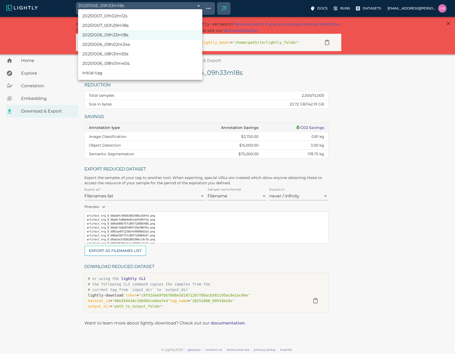
click at [126, 27] on li "20251007_00h29m18s" at bounding box center [140, 25] width 124 height 9
type input "68e4a52eec0926f6e4c2da6e"
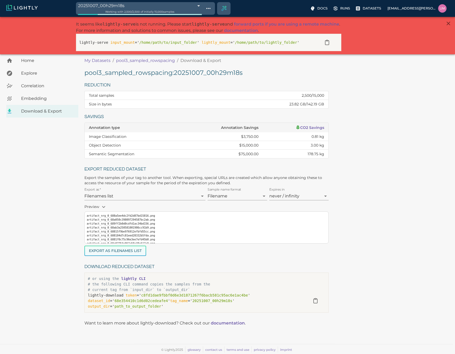
click at [120, 248] on button "Export as Filenames list" at bounding box center [115, 251] width 62 height 10
click at [160, 17] on body "20251007_00h29m18s 68e4a52eec0926f6e4c2da6e Working with 2,500 / 2,500 of initi…" at bounding box center [227, 185] width 455 height 337
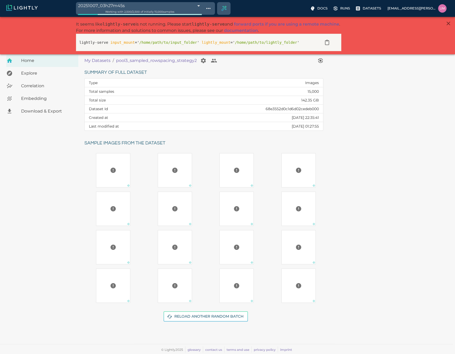
click at [131, 17] on body "20251007_03h27m45s 68e4cf01ec0926f6e4cd3696 Working with 2,500 / 2,500 of initi…" at bounding box center [227, 185] width 455 height 337
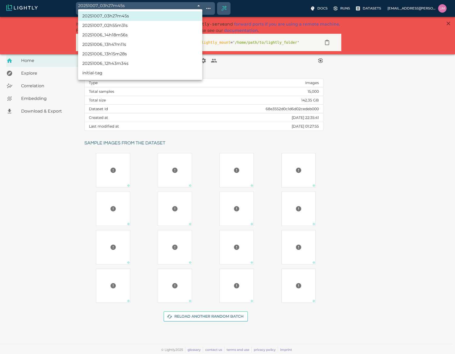
click at [129, 62] on li "20251006_12h43m34s" at bounding box center [140, 63] width 124 height 9
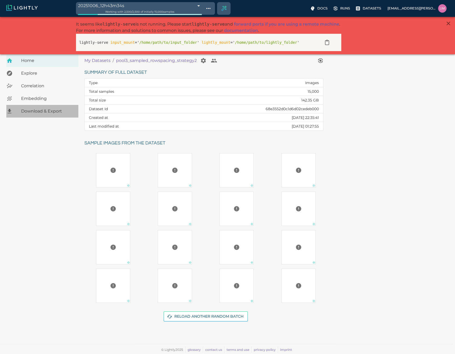
click at [35, 110] on span "Download & Export" at bounding box center [47, 111] width 53 height 6
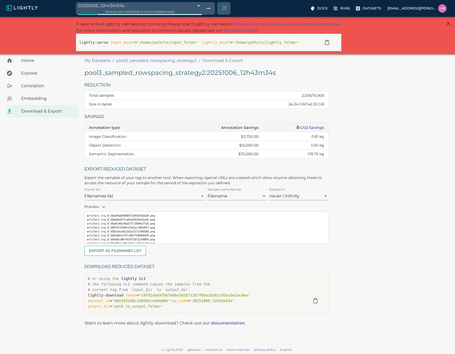
click at [168, 17] on body "20251006_12h43m34s 68e3ffc6ec0926f6e496b5a1 Working with 2,500 / 2,500 of initi…" at bounding box center [227, 185] width 455 height 337
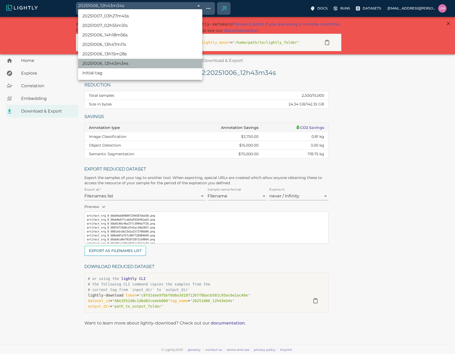
click at [151, 63] on li "20251006_12h43m34s" at bounding box center [140, 63] width 124 height 9
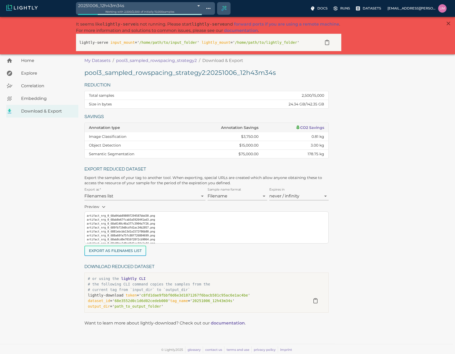
click at [127, 251] on button "Export as Filenames list" at bounding box center [115, 251] width 62 height 10
click at [170, 12] on span "Working with 2,500 / 2,500 of initially 15,000 samples" at bounding box center [139, 11] width 69 height 3
click at [200, 17] on body "20251006_12h43m34s 68e3ffc6ec0926f6e496b5a1 Working with 2,500 / 2,500 of initi…" at bounding box center [227, 185] width 455 height 337
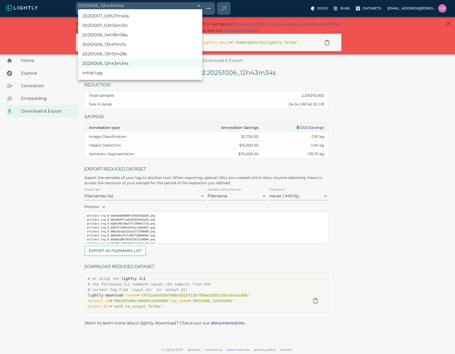
click at [123, 51] on li "20251006_13h15m28s" at bounding box center [140, 53] width 124 height 9
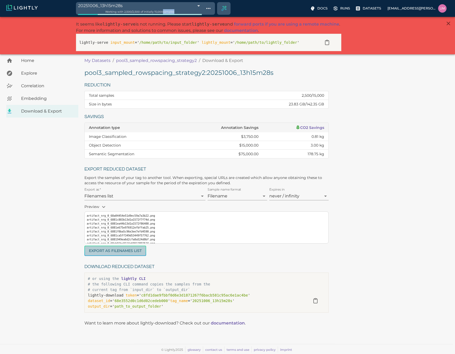
click at [118, 251] on button "Export as Filenames list" at bounding box center [115, 251] width 62 height 10
click at [196, 17] on body "20251006_13h15m28s 68e40740ec0926f6e4989185 Working with 2,500 / 2,500 of initi…" at bounding box center [227, 185] width 455 height 337
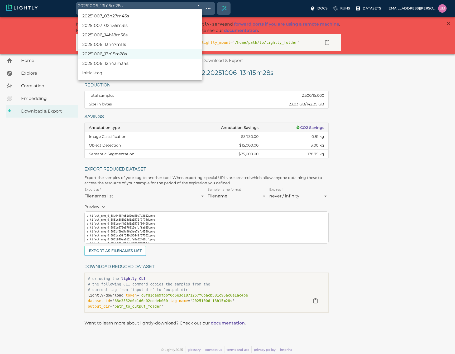
click at [139, 49] on li "20251006_13h47m11s" at bounding box center [140, 44] width 124 height 9
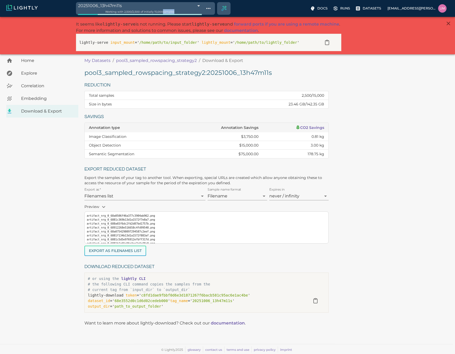
click at [126, 253] on button "Export as Filenames list" at bounding box center [115, 251] width 62 height 10
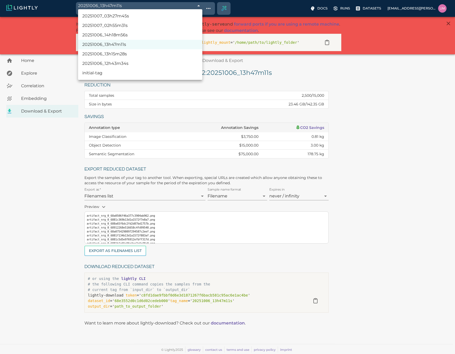
click at [193, 17] on body "20251006_13h47m11s 68e40eafec0926f6e49a5866 Working with 2,500 / 2,500 of initi…" at bounding box center [227, 185] width 455 height 337
click at [129, 31] on li "20251006_14h18m56s" at bounding box center [140, 34] width 124 height 9
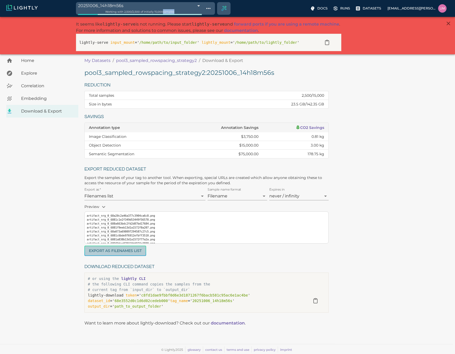
click at [136, 249] on button "Export as Filenames list" at bounding box center [115, 251] width 62 height 10
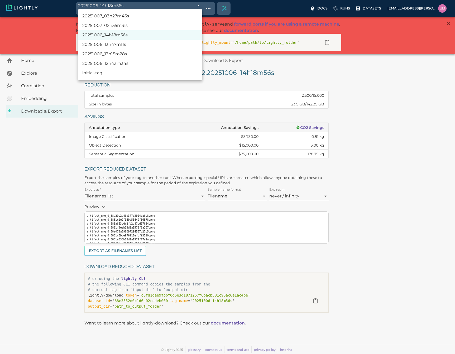
click at [199, 17] on body "20251006_14h18m56s 68e41620ec0926f6e49c1a2d Working with 2,500 / 2,500 of initi…" at bounding box center [227, 185] width 455 height 337
click at [131, 24] on li "20251007_02h55m31s" at bounding box center [140, 25] width 124 height 9
type input "68e4c773ec0926f6e4cb64f4"
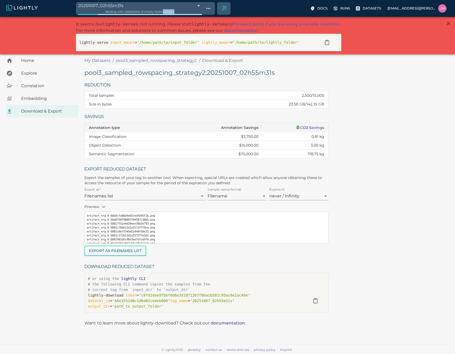
click at [132, 248] on button "Export as Filenames list" at bounding box center [115, 251] width 62 height 10
